Goal: Task Accomplishment & Management: Manage account settings

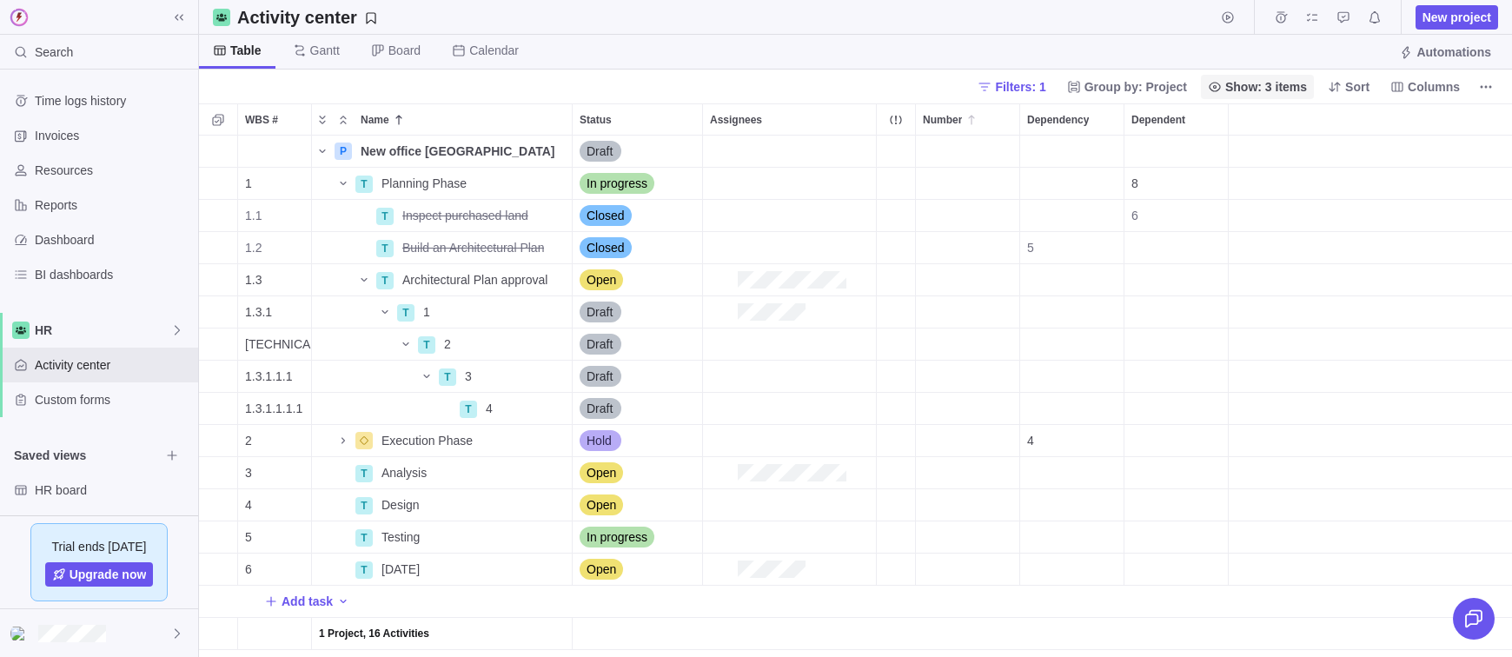
scroll to position [521, 1313]
click at [995, 75] on span "Filters: 1" at bounding box center [1011, 87] width 82 height 24
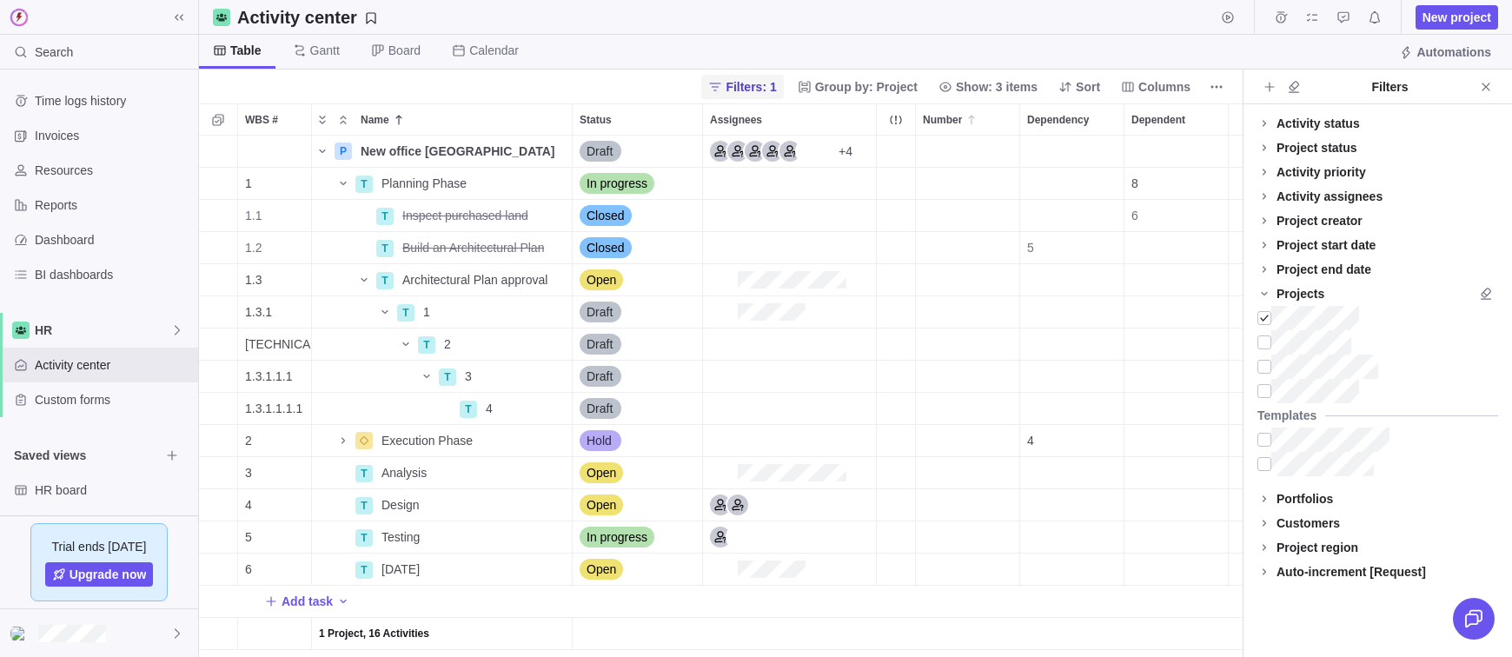
scroll to position [521, 1043]
click at [1262, 291] on icon at bounding box center [1264, 294] width 14 height 14
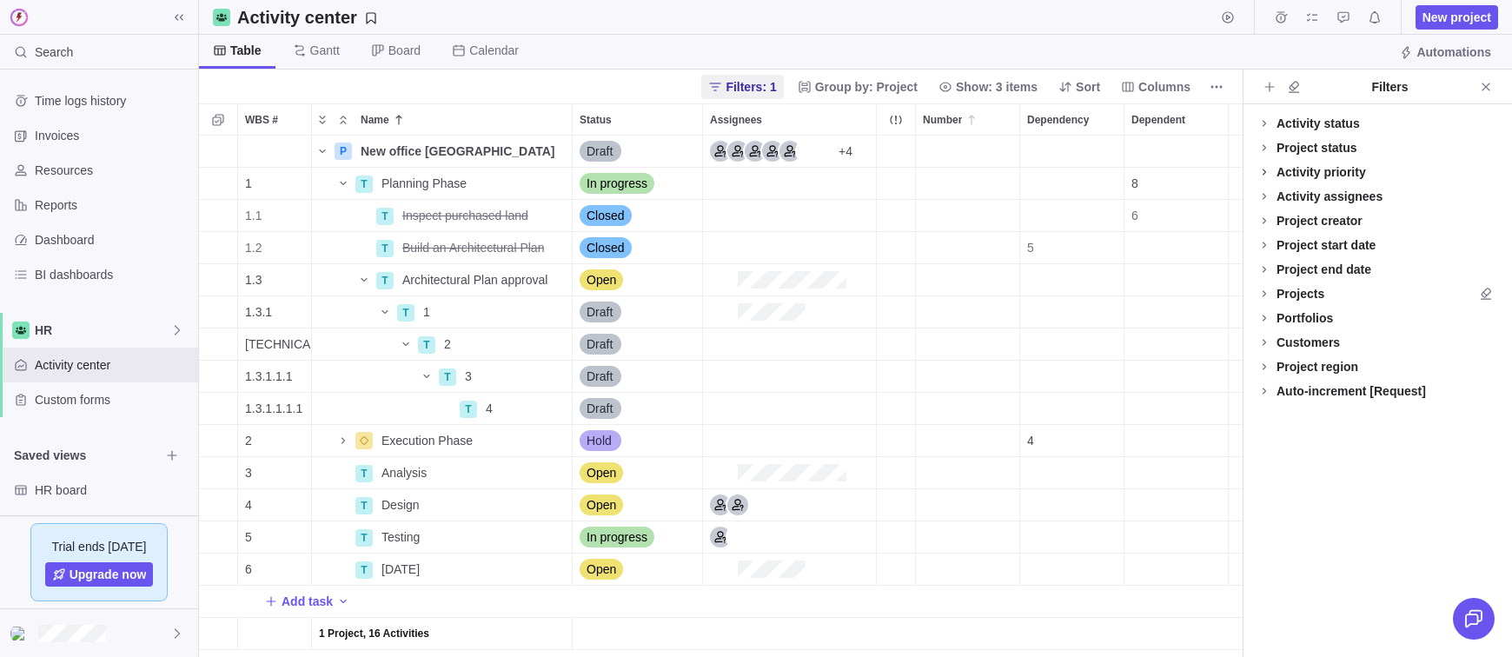
click at [1262, 169] on icon at bounding box center [1264, 172] width 14 height 14
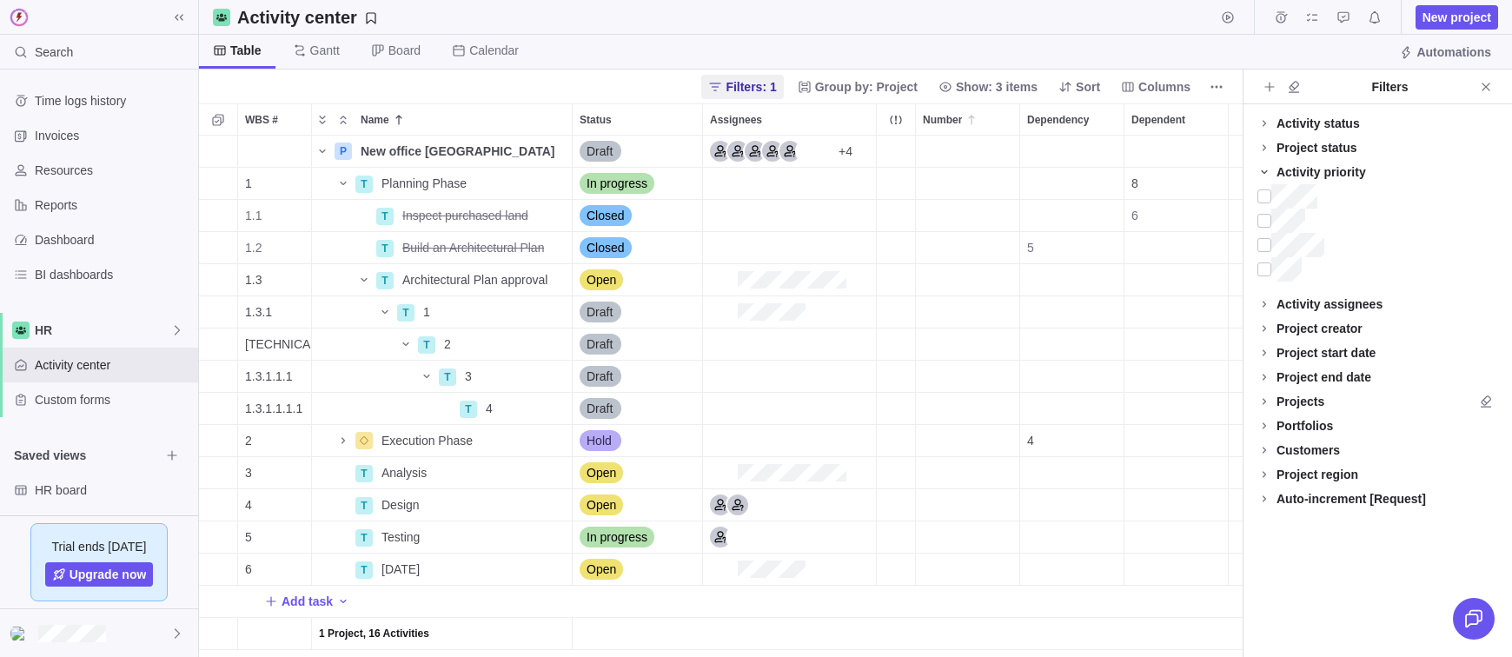
click at [1262, 165] on icon at bounding box center [1264, 172] width 14 height 14
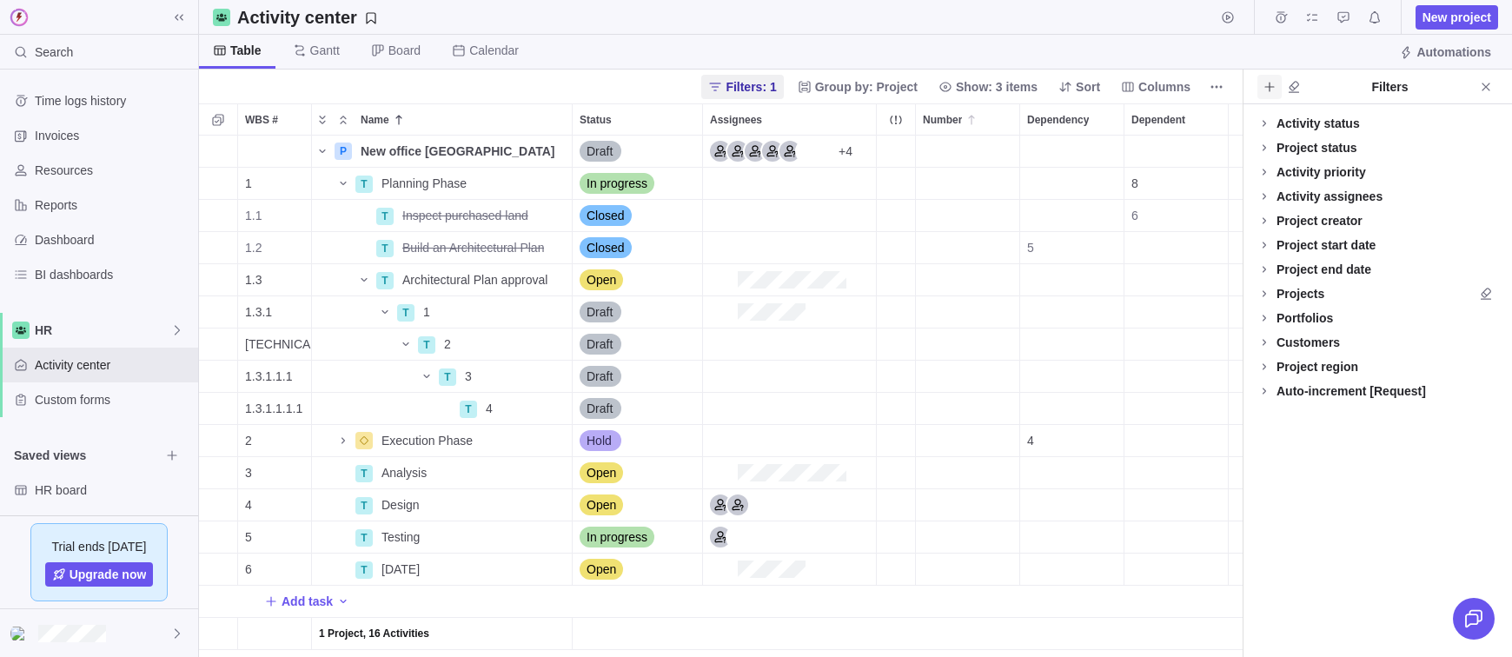
click at [1276, 87] on span "Add filters" at bounding box center [1269, 87] width 24 height 24
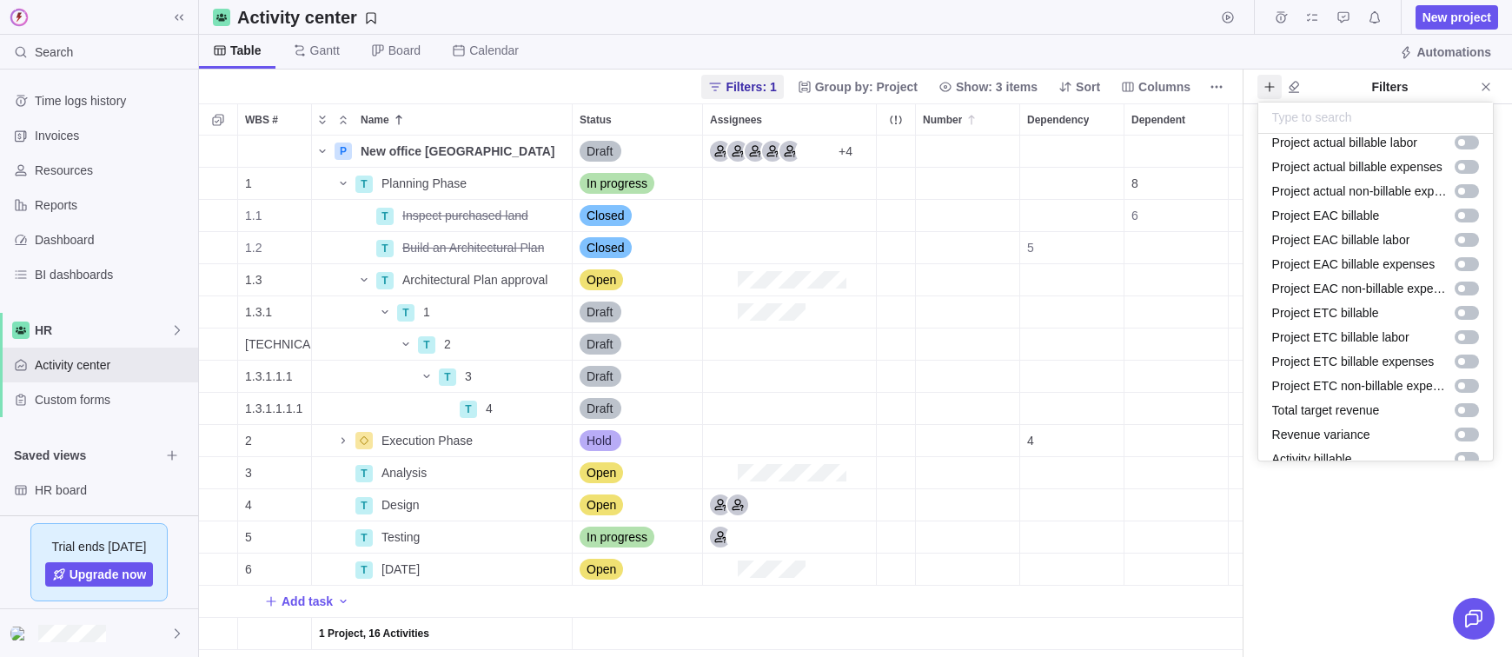
scroll to position [1372, 0]
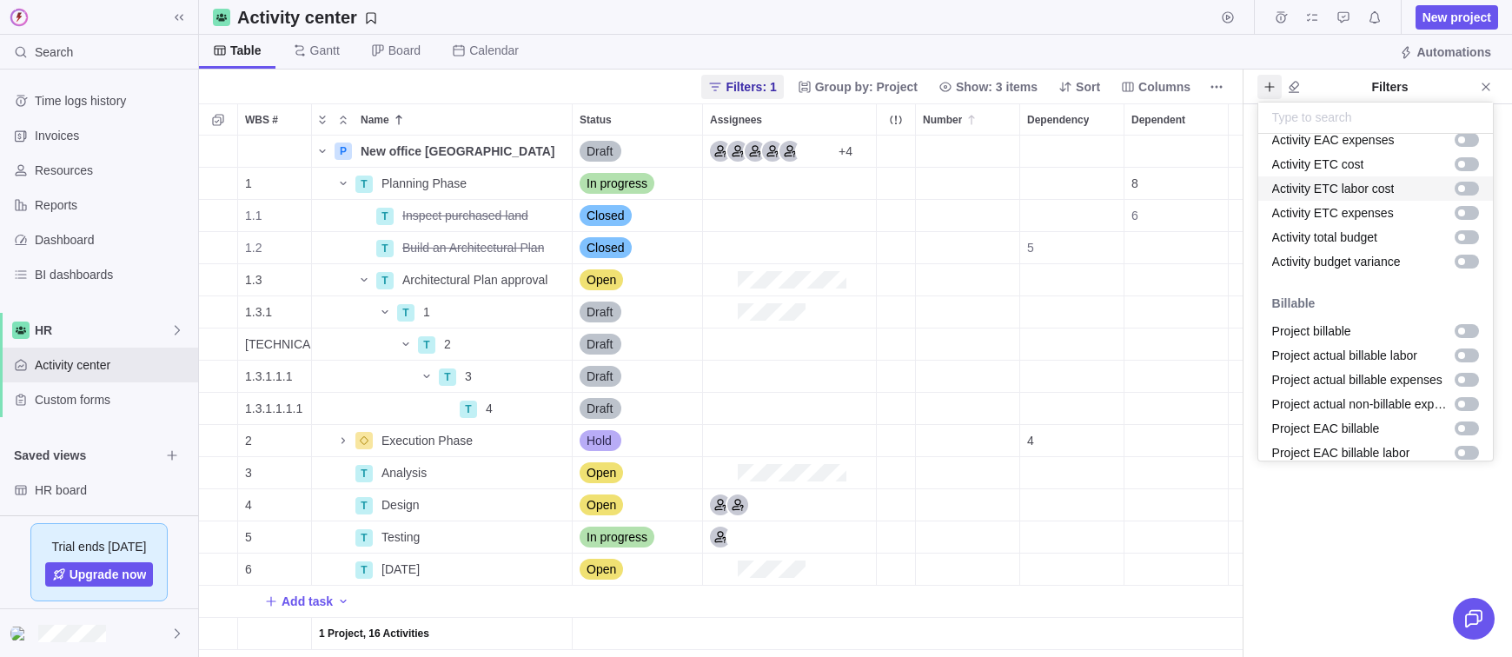
click at [1176, 70] on body "Search Time logs history Invoices Resources Reports Dashboard BI dashboards HR …" at bounding box center [756, 328] width 1512 height 657
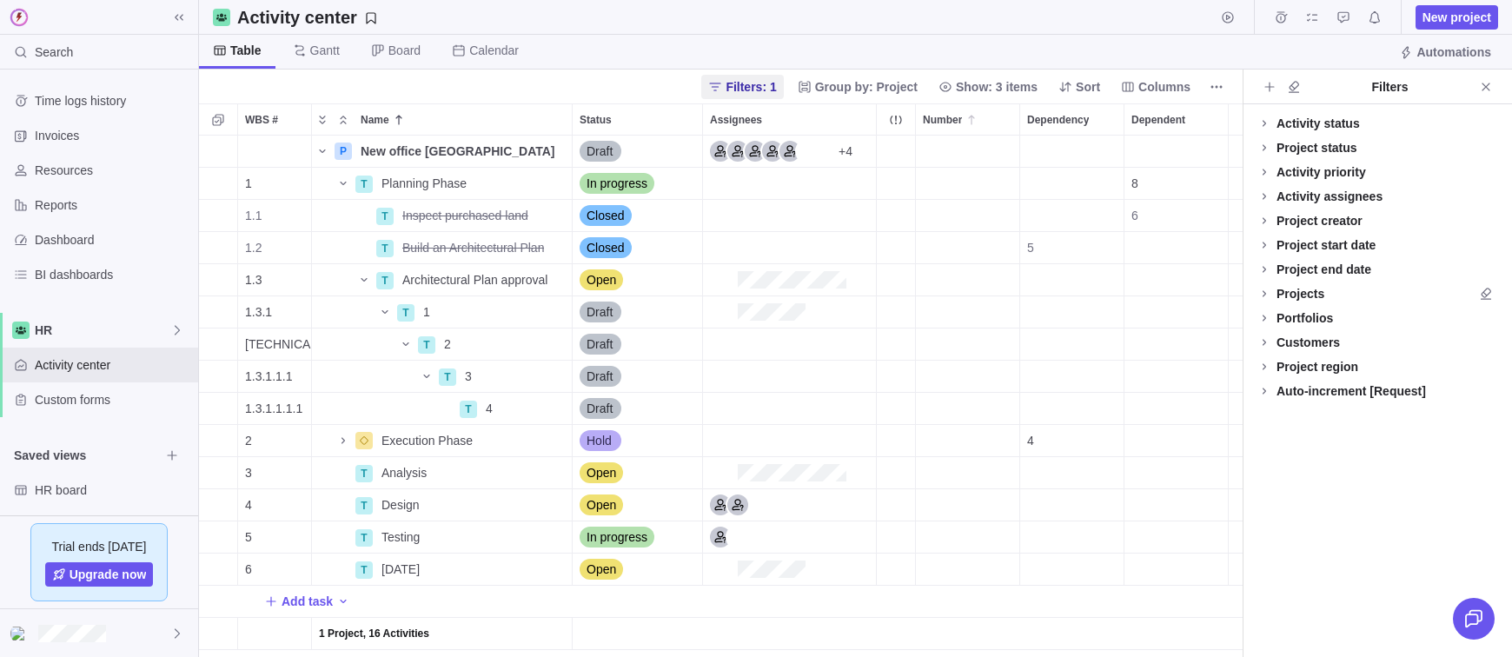
click at [1161, 71] on div "Filters: 1 Group by: Project Show: 3 items Sort Columns" at bounding box center [720, 87] width 1043 height 34
click at [1156, 83] on span "Columns" at bounding box center [1164, 86] width 52 height 17
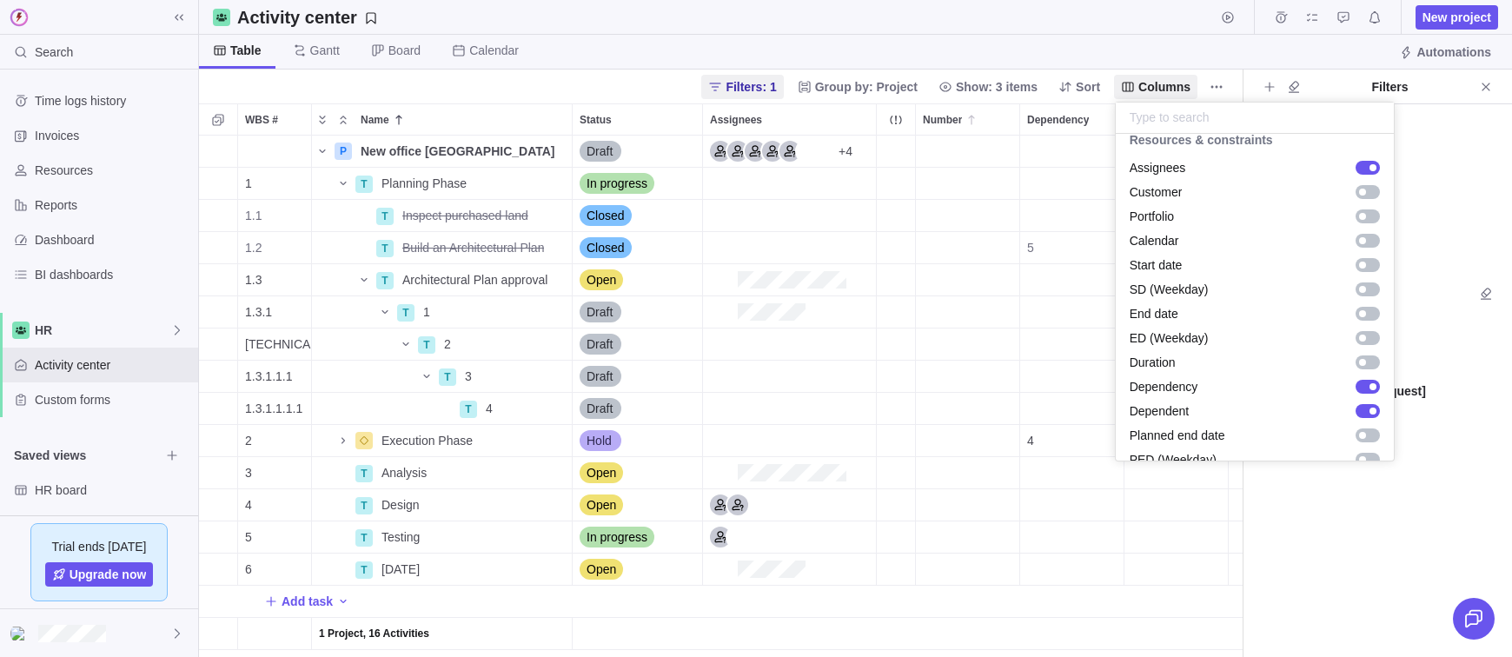
scroll to position [320, 0]
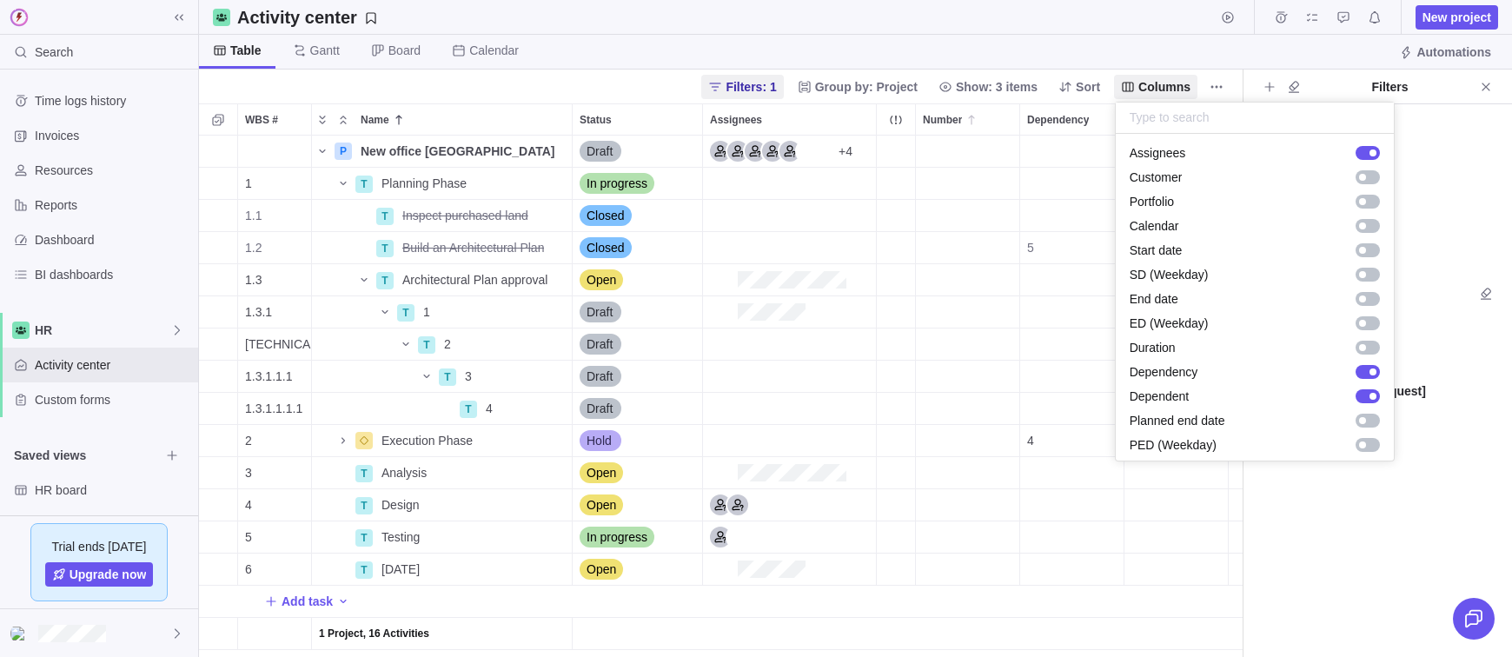
click at [743, 79] on body "Search Time logs history Invoices Resources Reports Dashboard BI dashboards HR …" at bounding box center [756, 328] width 1512 height 657
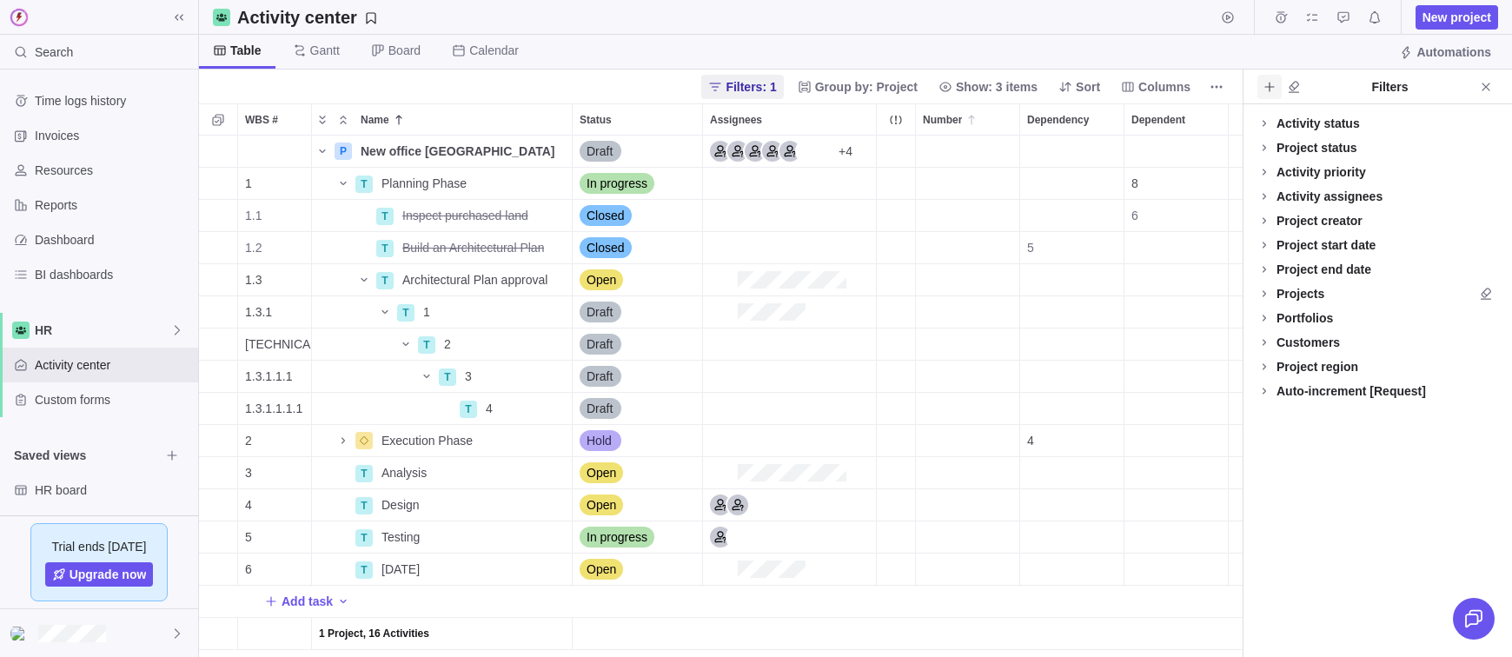
click at [1268, 82] on icon "Add filters" at bounding box center [1269, 87] width 10 height 10
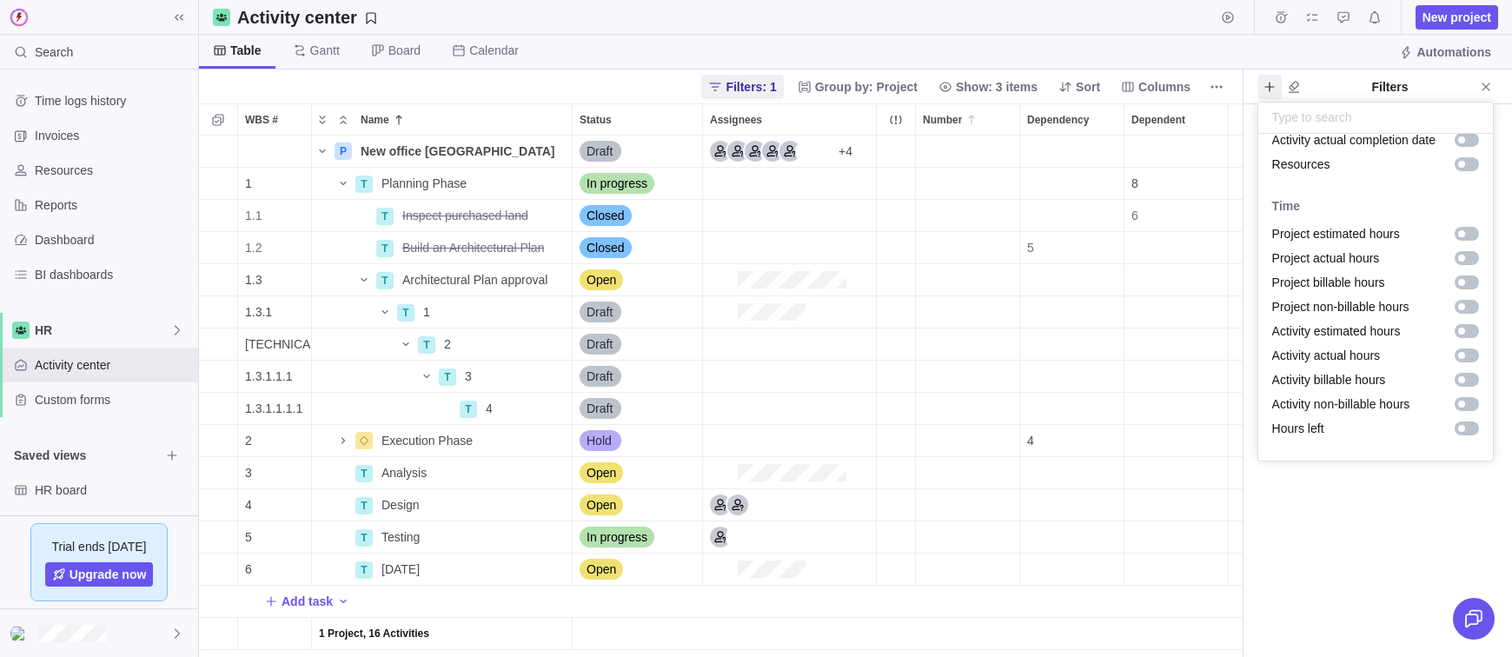
scroll to position [33, 0]
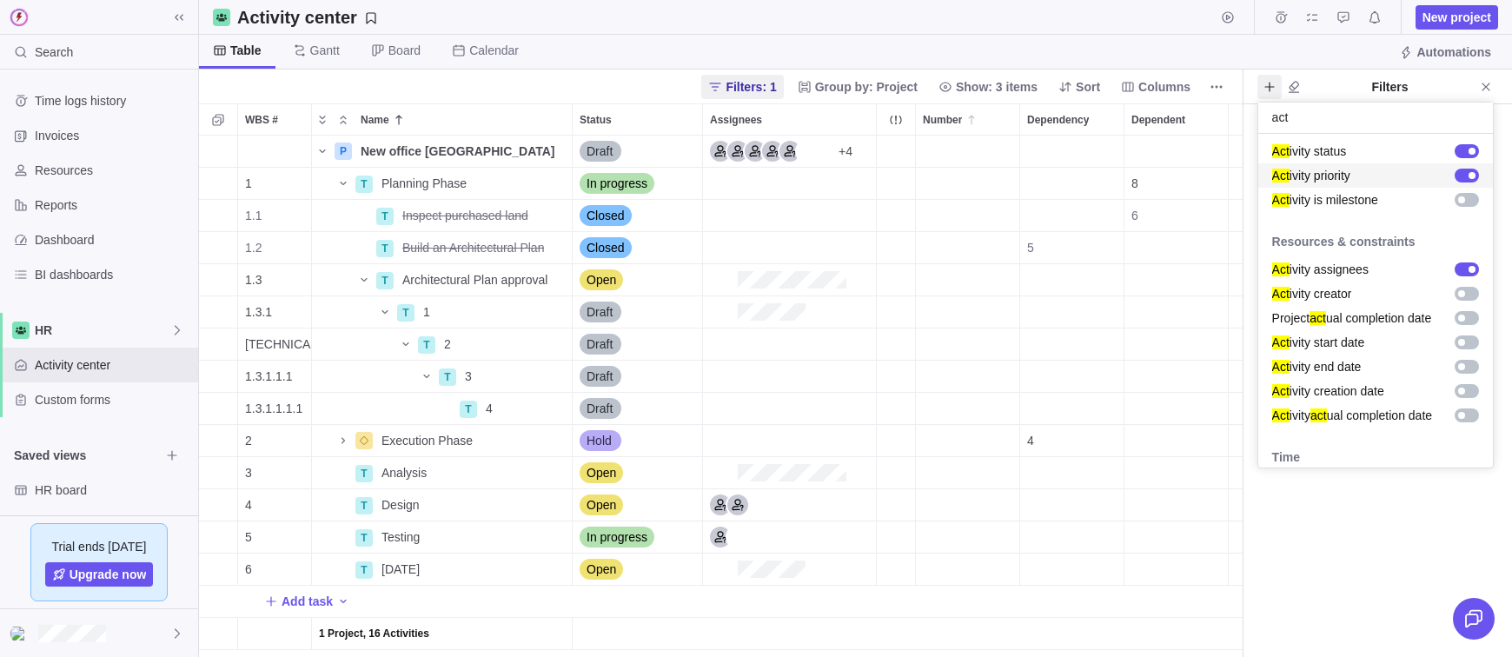
type input "act"
click at [1358, 541] on body "Search Time logs history Invoices Resources Reports Dashboard BI dashboards HR …" at bounding box center [756, 328] width 1512 height 657
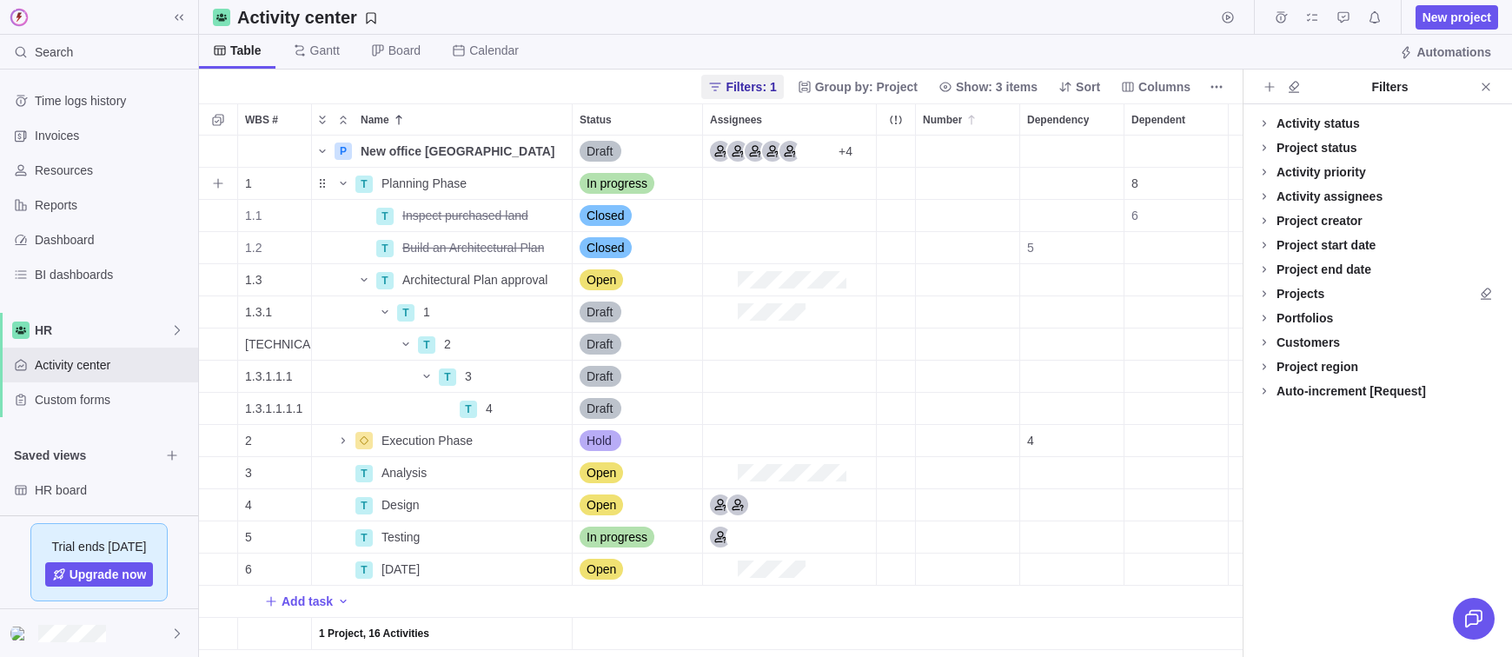
click at [776, 185] on div "Assignees" at bounding box center [789, 183] width 173 height 31
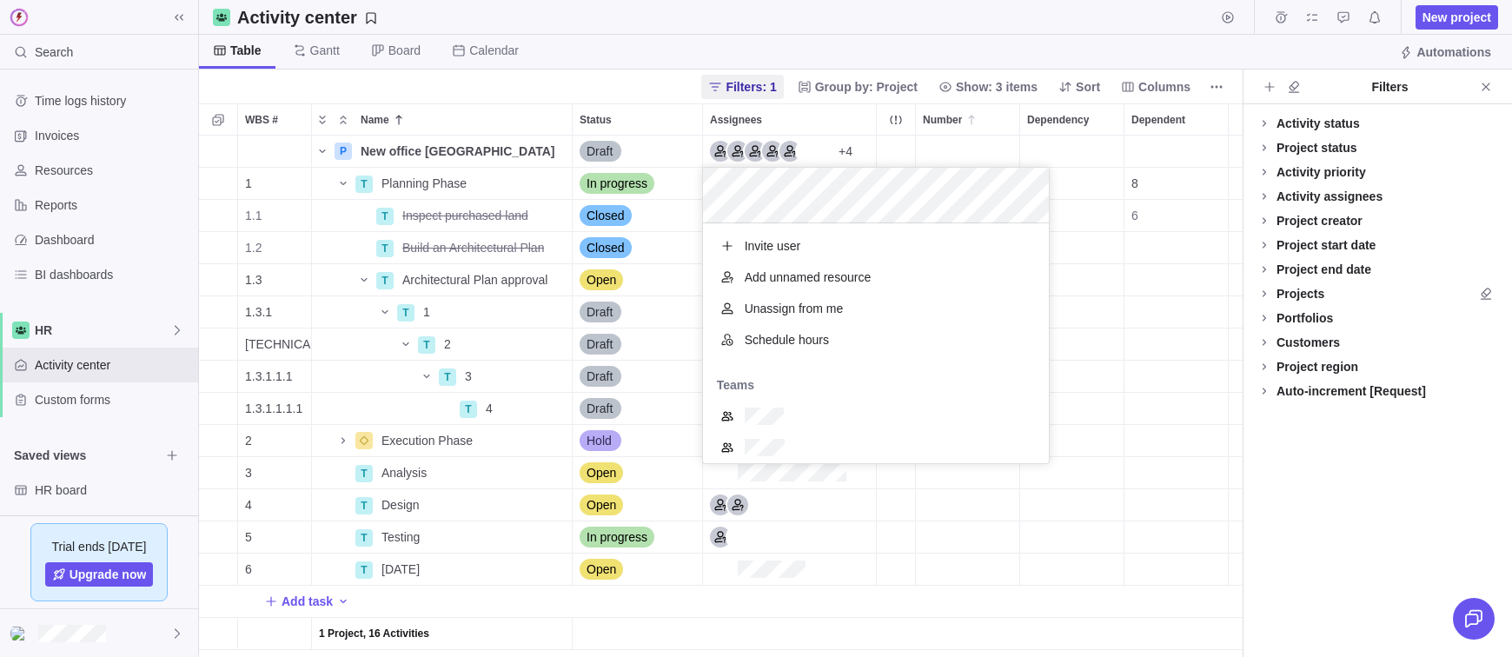
scroll to position [239, 346]
click at [770, 117] on div "WBS # Name Status Assignees Number Dependency Dependent P New office [GEOGRAPHI…" at bounding box center [720, 379] width 1043 height 553
click at [1262, 116] on icon at bounding box center [1264, 123] width 14 height 14
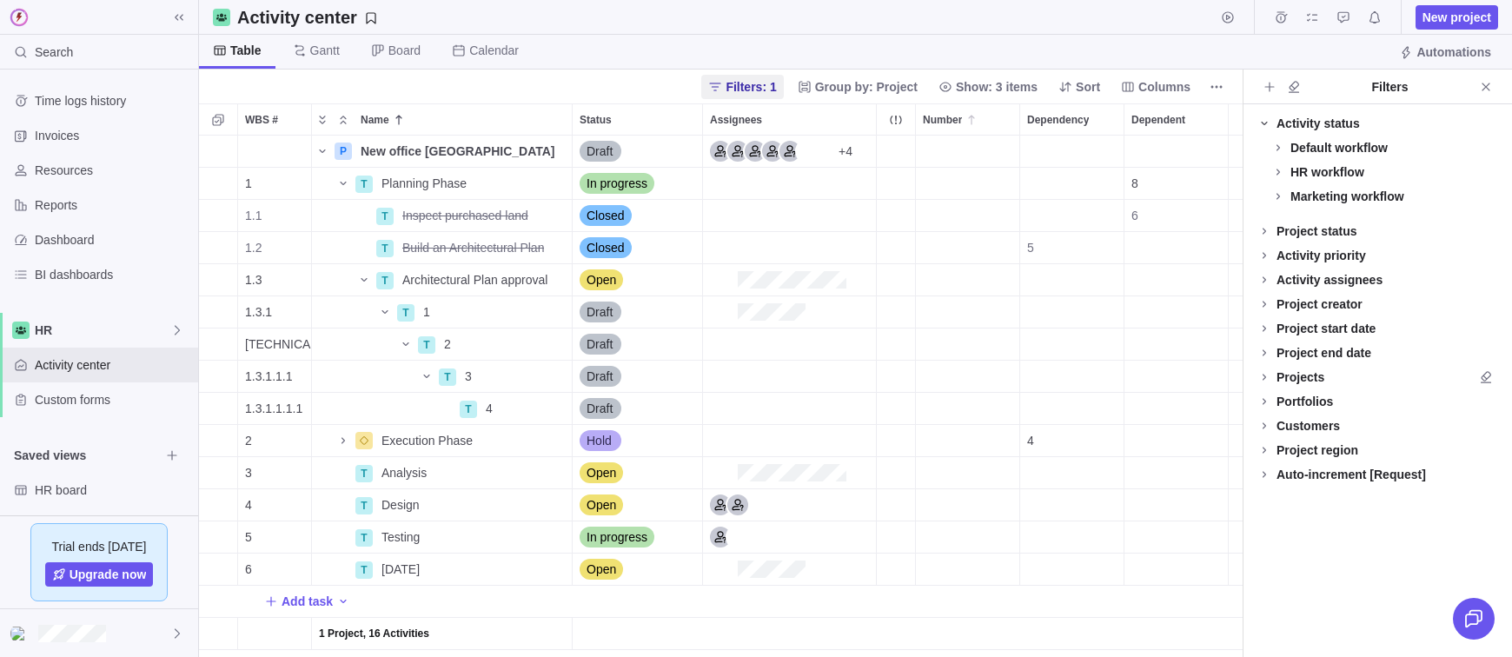
click at [1266, 129] on span at bounding box center [1264, 123] width 24 height 24
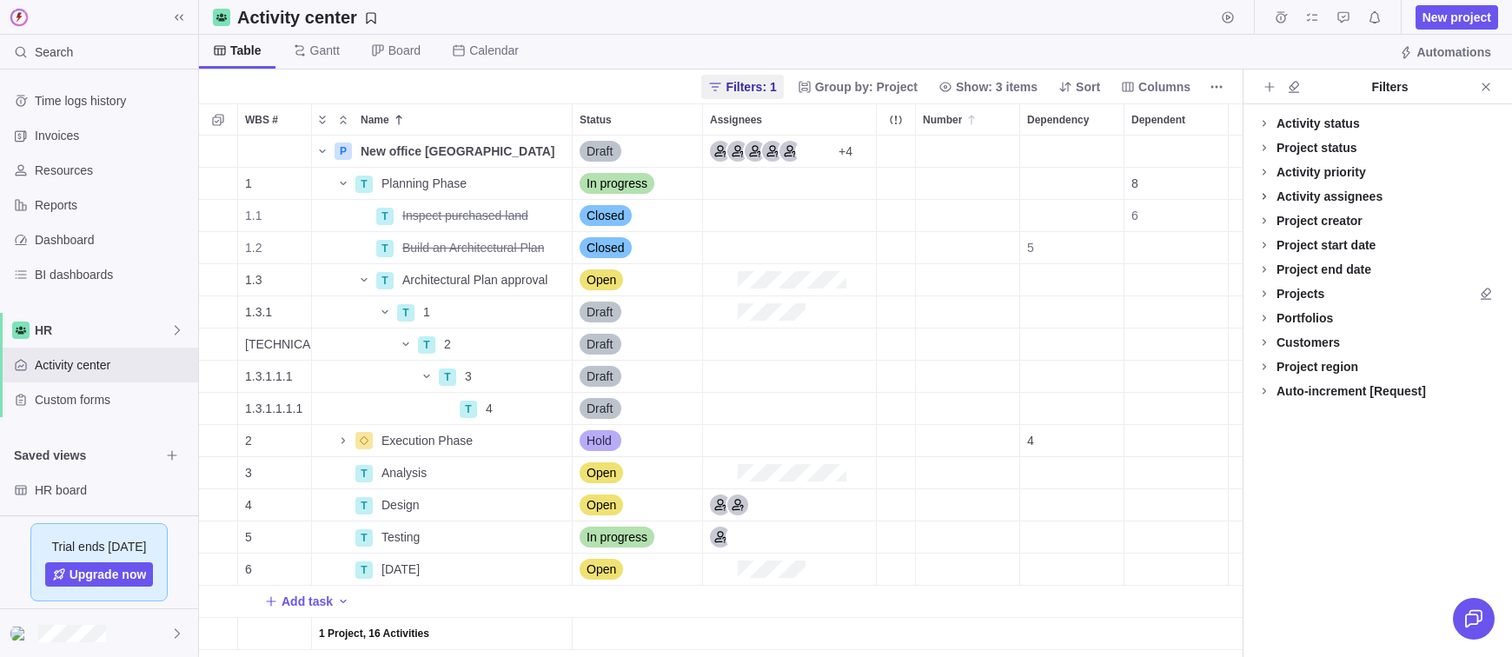
click at [1262, 193] on icon at bounding box center [1264, 196] width 14 height 14
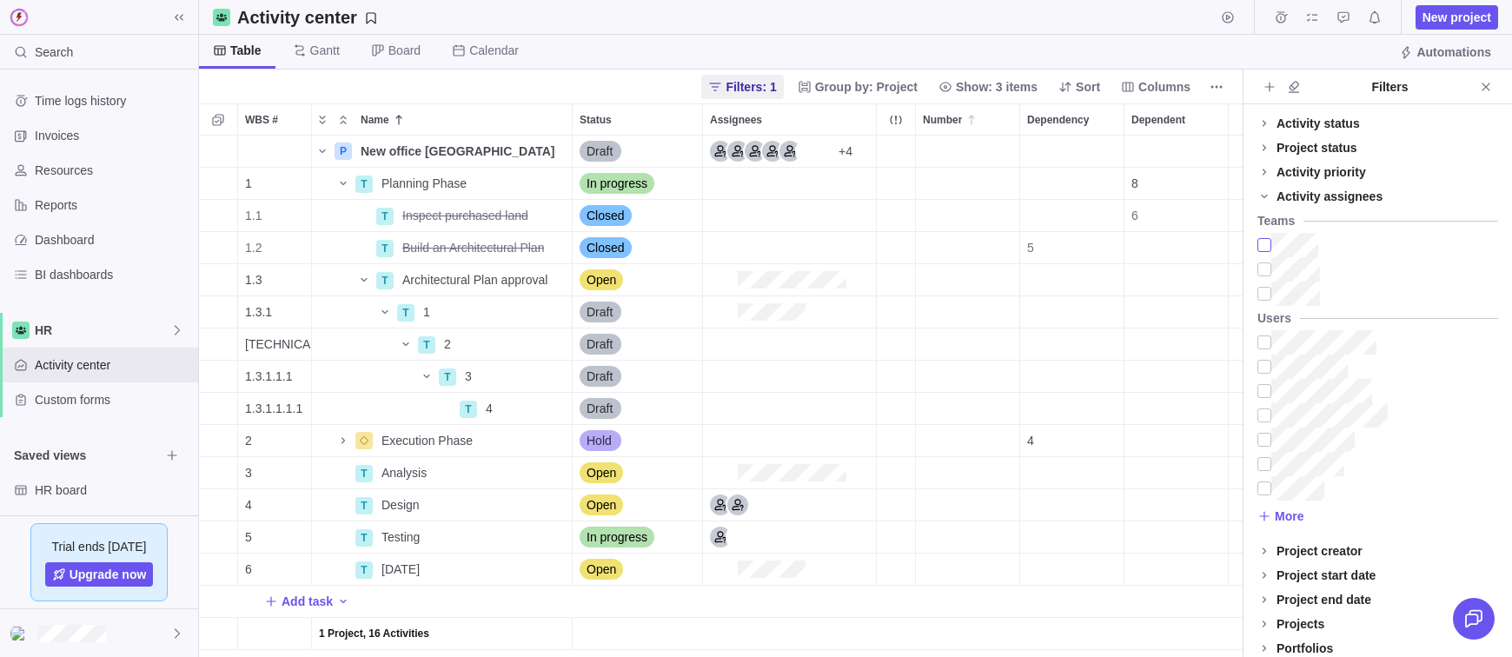
scroll to position [521, 1043]
click at [180, 616] on div at bounding box center [99, 633] width 198 height 48
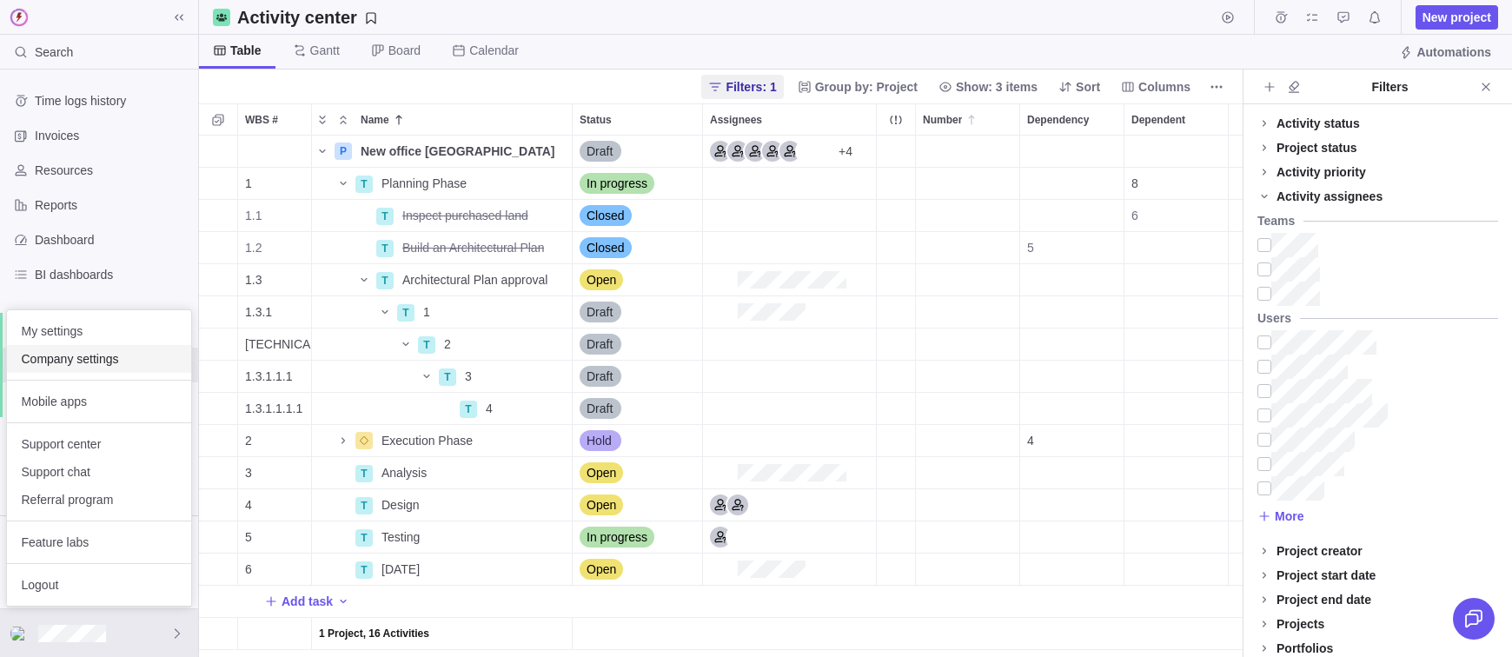
click at [98, 354] on span "Company settings" at bounding box center [99, 358] width 156 height 17
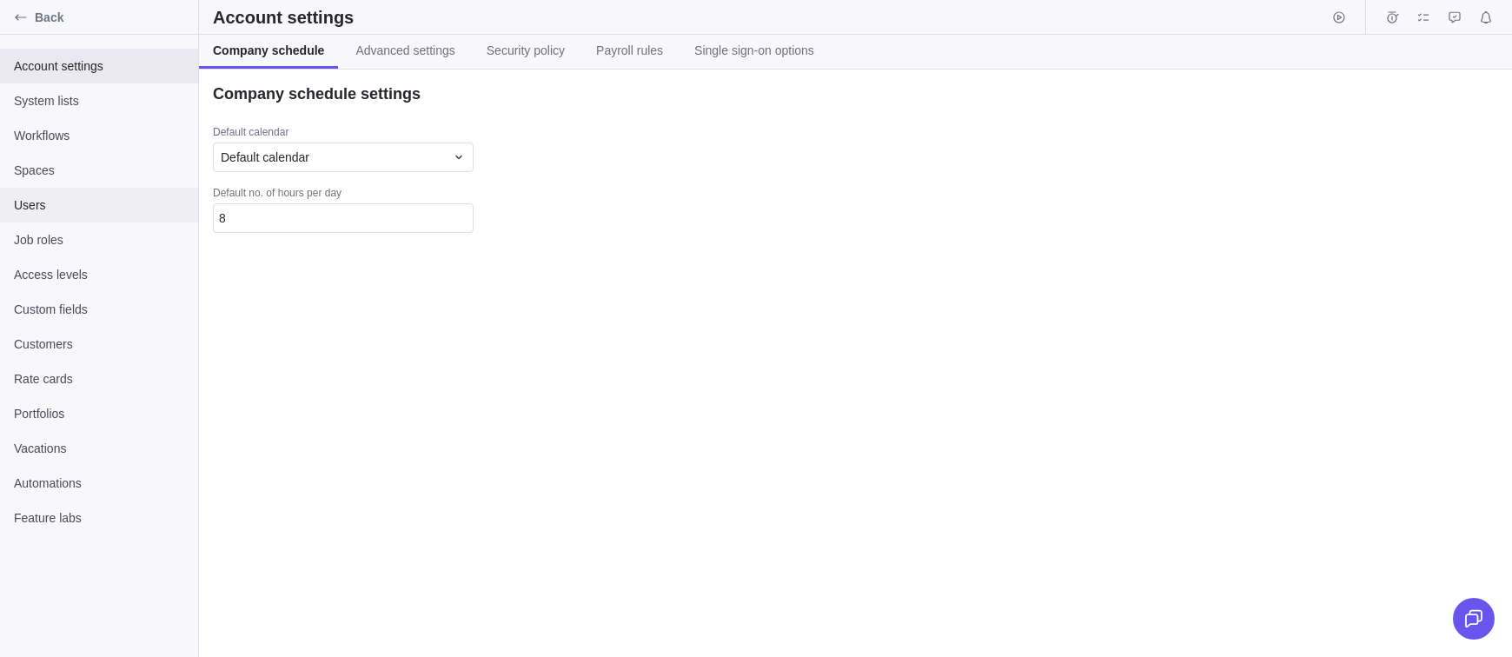
click at [23, 208] on span "Users" at bounding box center [99, 204] width 170 height 17
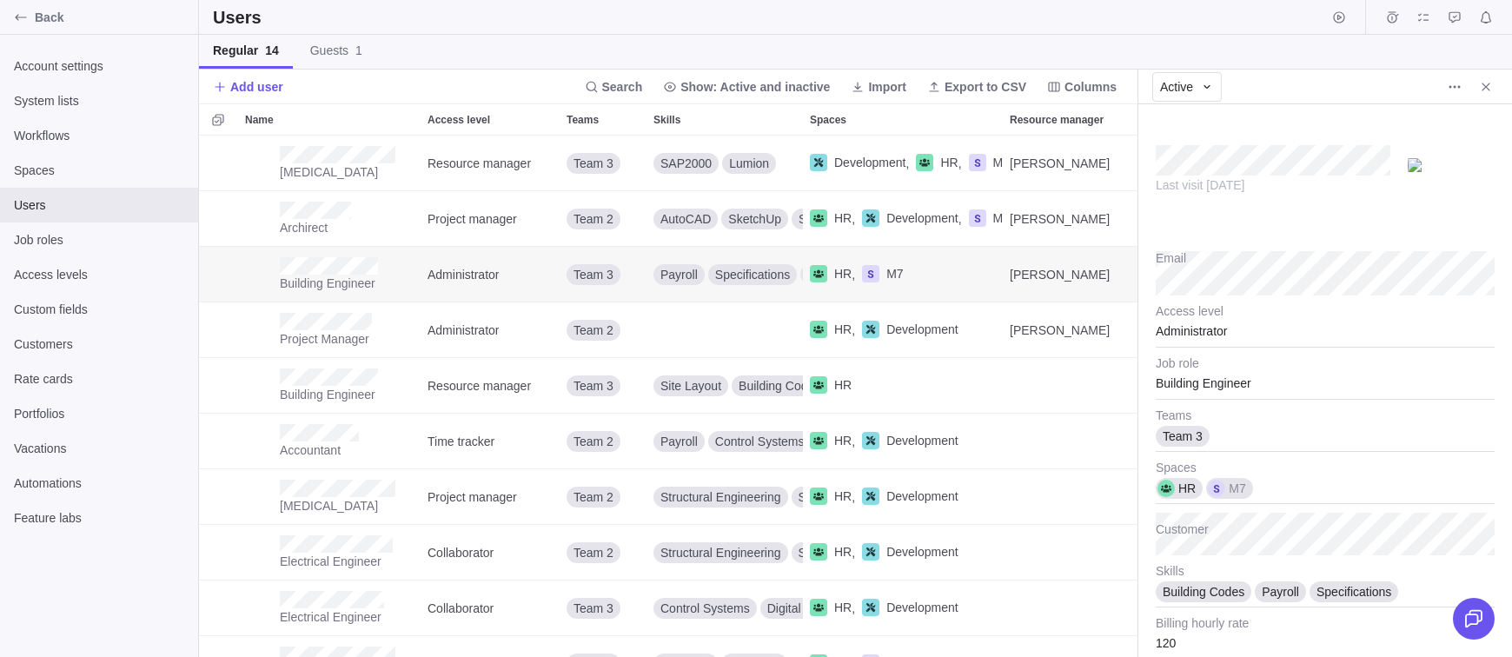
scroll to position [374, 0]
type textarea "x"
type input "20"
type input "10"
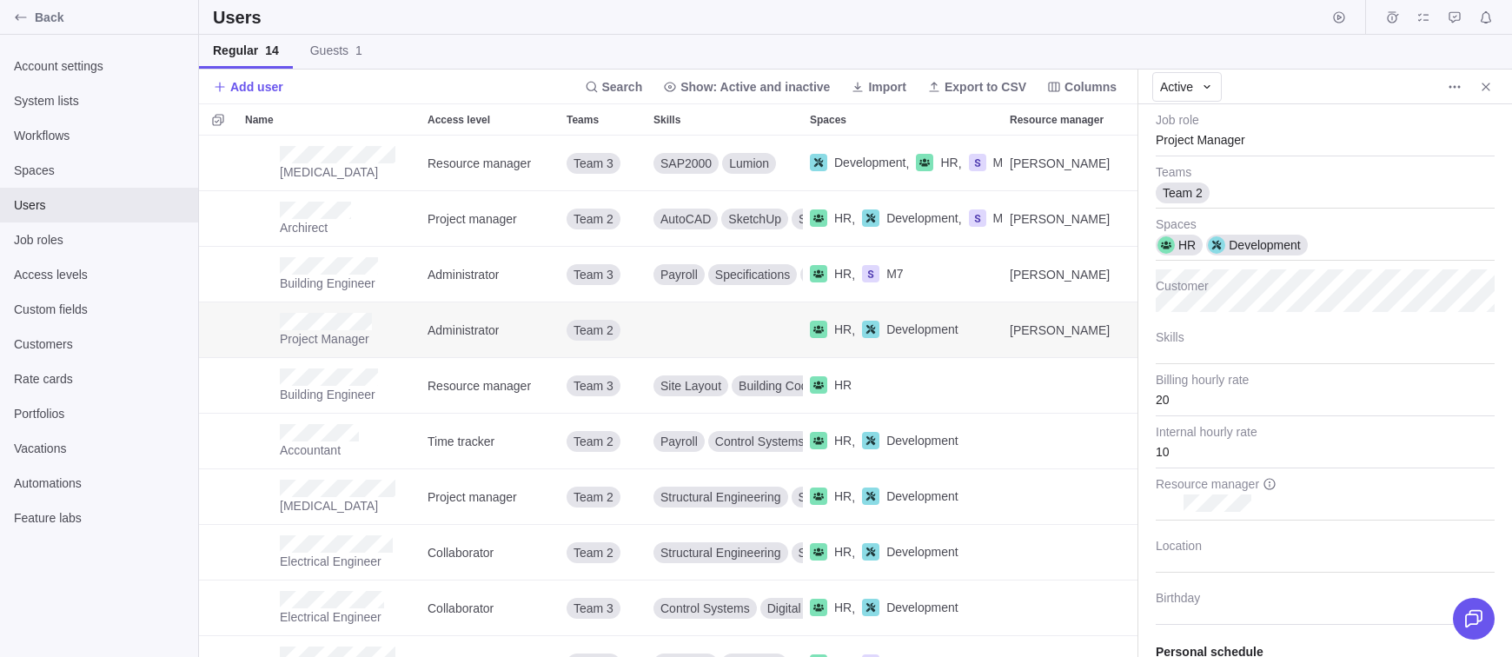
scroll to position [244, 0]
type textarea "x"
click at [70, 31] on div "Back" at bounding box center [99, 17] width 198 height 35
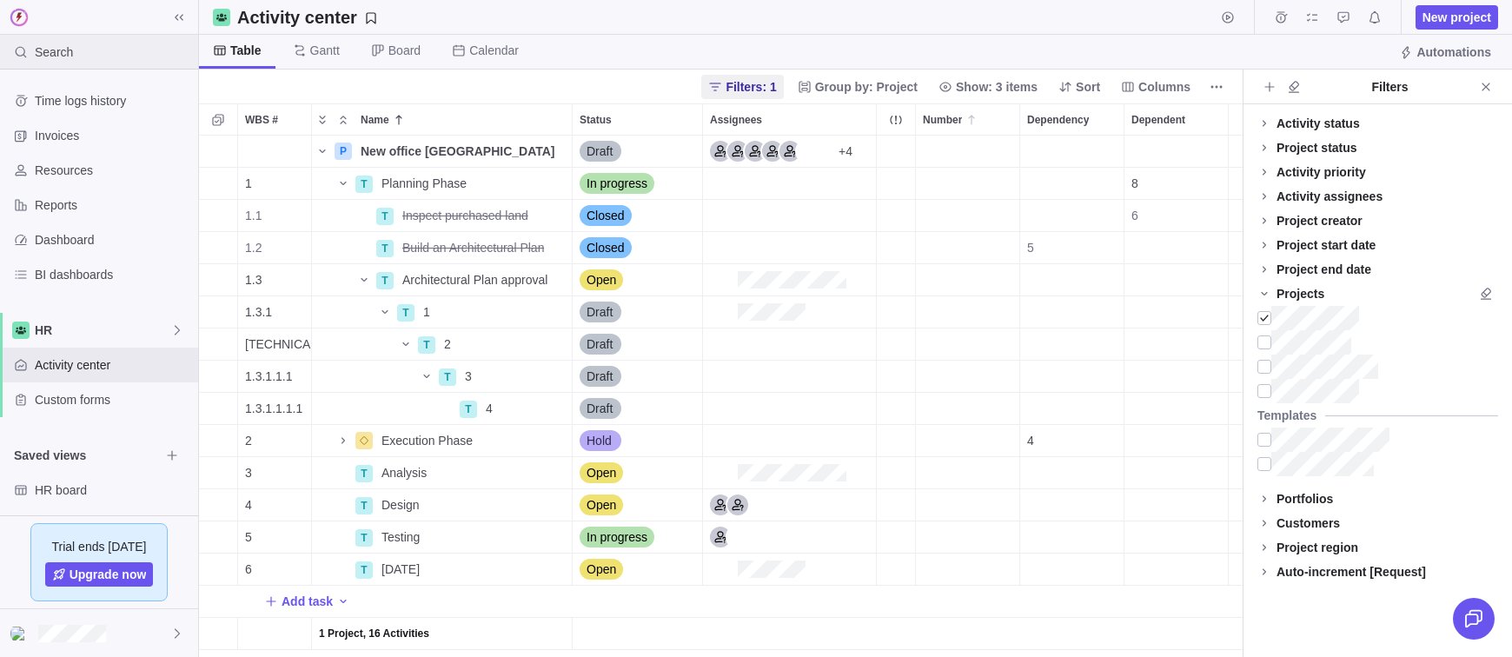
scroll to position [521, 1043]
click at [71, 330] on span "HR" at bounding box center [103, 329] width 136 height 17
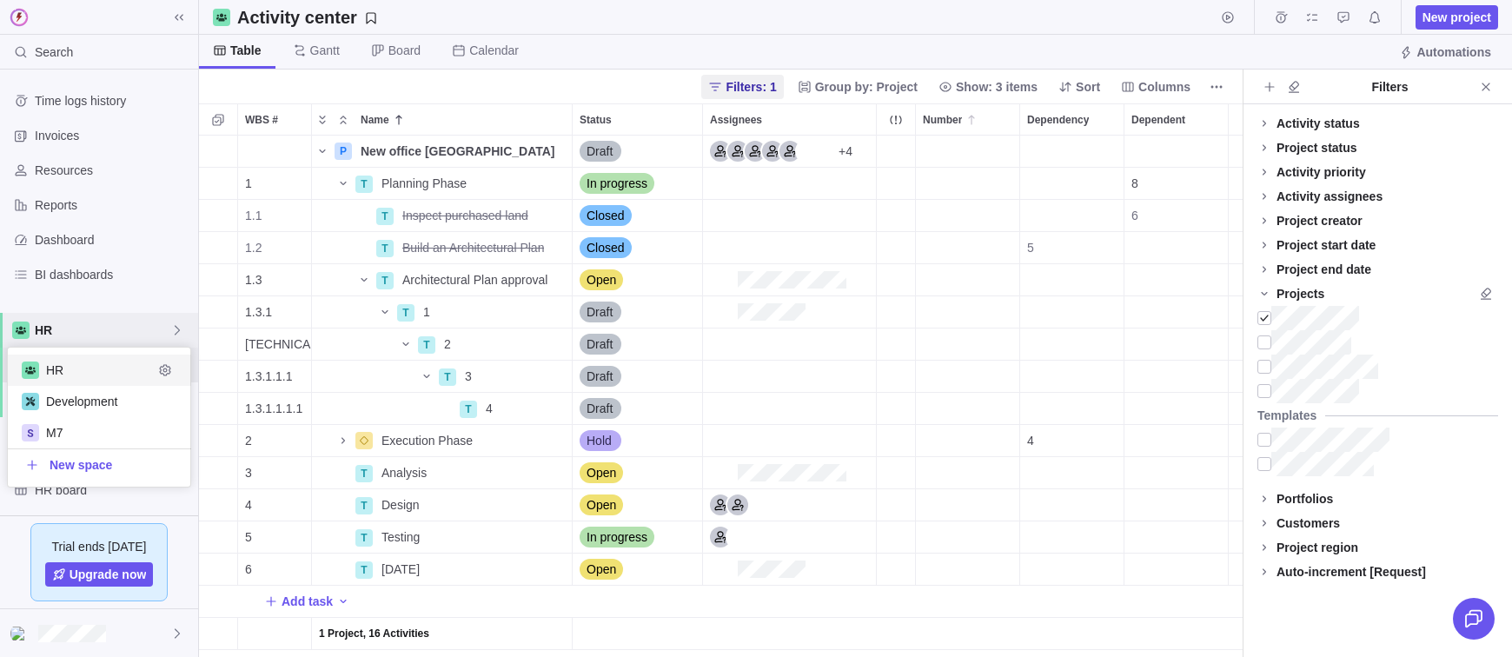
scroll to position [139, 182]
